Goal: Transaction & Acquisition: Purchase product/service

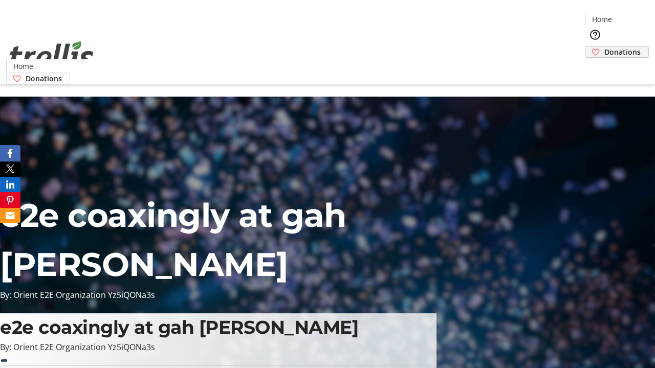
click at [604, 47] on span "Donations" at bounding box center [622, 52] width 36 height 11
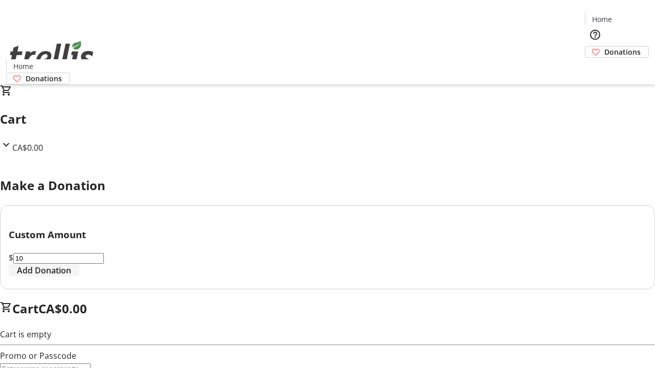
click at [71, 277] on span "Add Donation" at bounding box center [44, 271] width 54 height 12
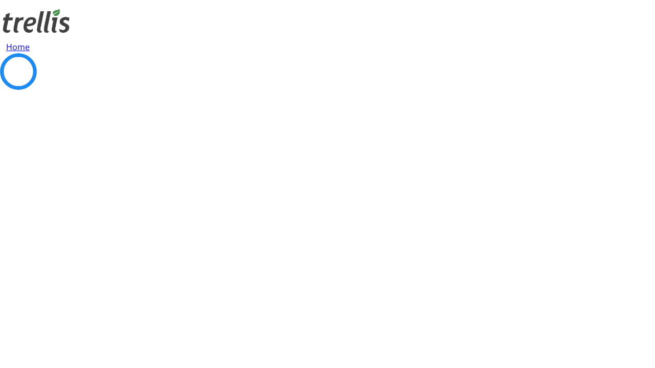
select select "CA"
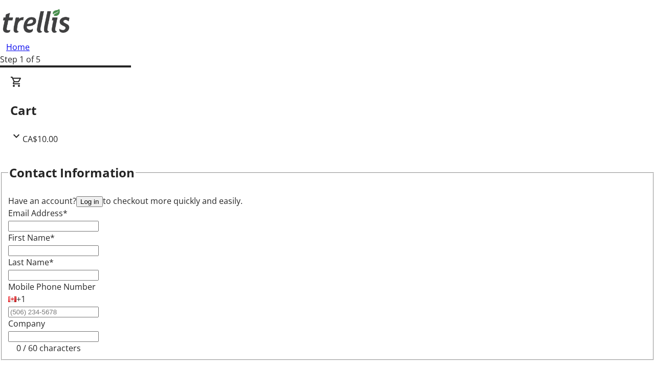
click at [103, 197] on button "Log in" at bounding box center [89, 202] width 27 height 11
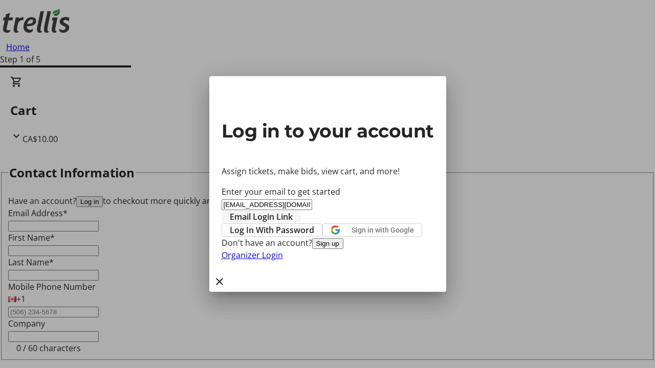
type input "[EMAIL_ADDRESS][DOMAIN_NAME]"
click at [293, 211] on span "Email Login Link" at bounding box center [261, 217] width 63 height 12
